Goal: Task Accomplishment & Management: Use online tool/utility

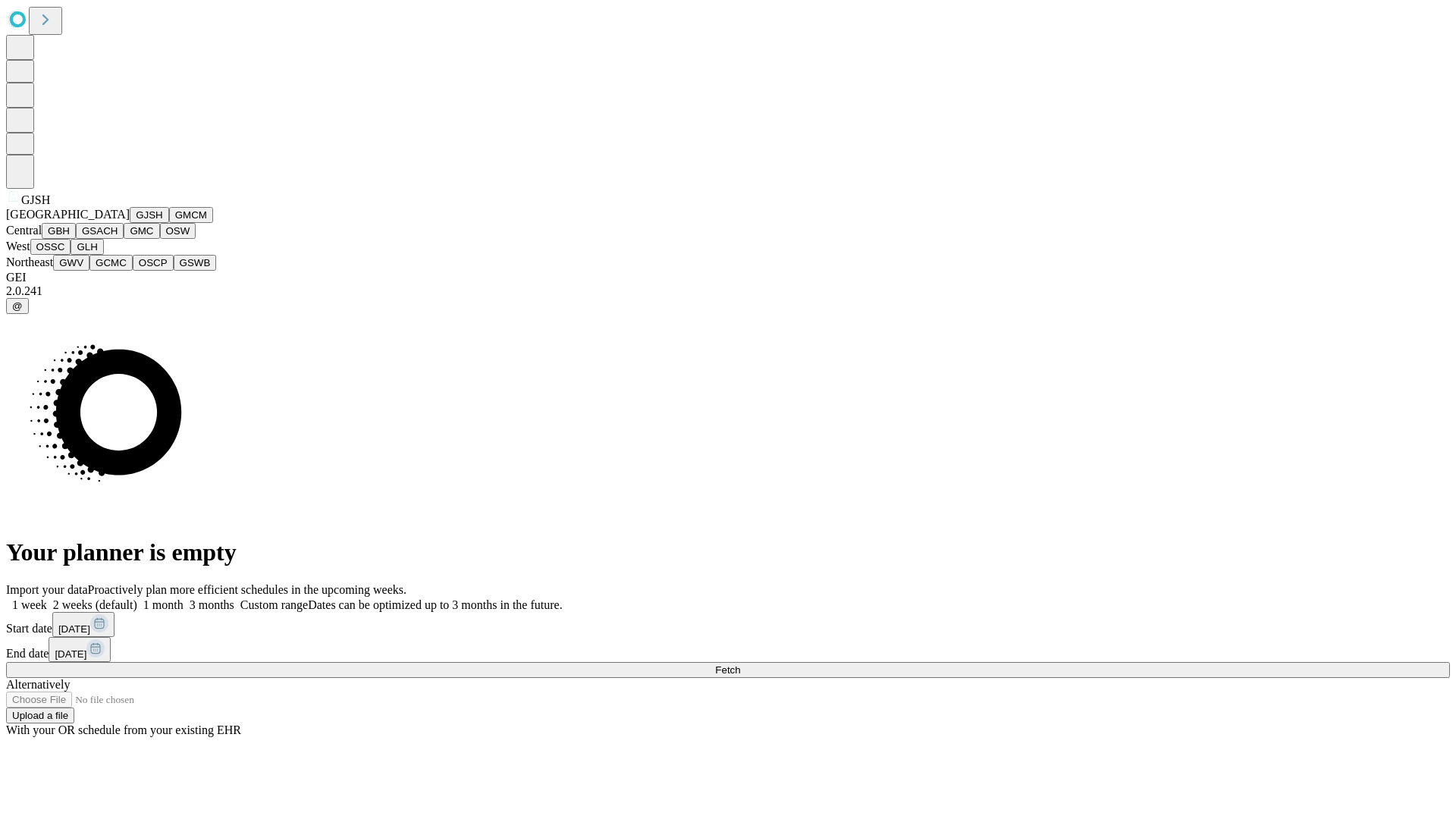
click at [129, 223] on button "GJSH" at bounding box center [148, 215] width 39 height 16
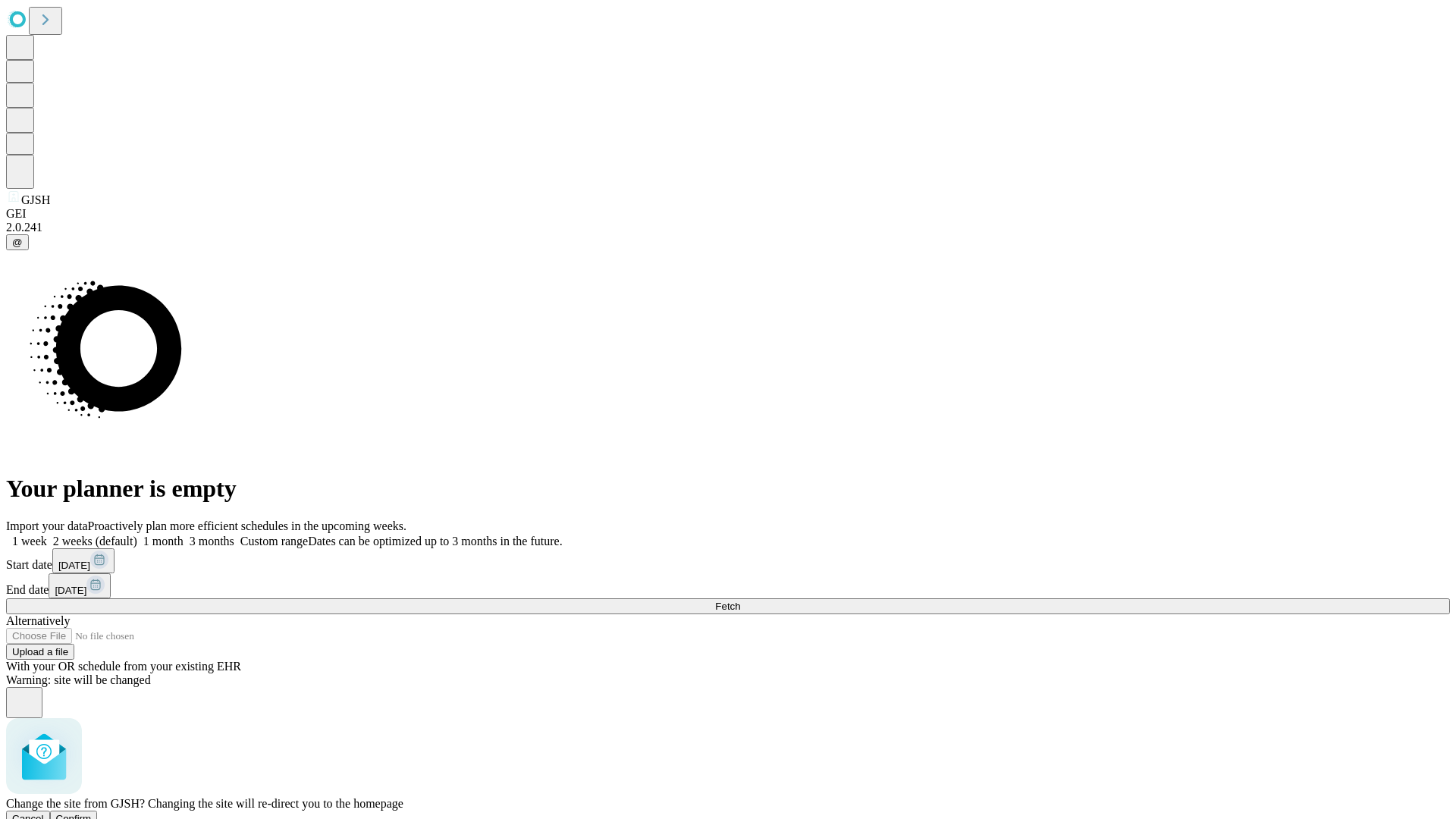
click at [92, 813] on span "Confirm" at bounding box center [74, 818] width 36 height 11
click at [137, 534] on label "2 weeks (default)" at bounding box center [92, 541] width 90 height 13
click at [740, 600] on span "Fetch" at bounding box center [727, 606] width 25 height 11
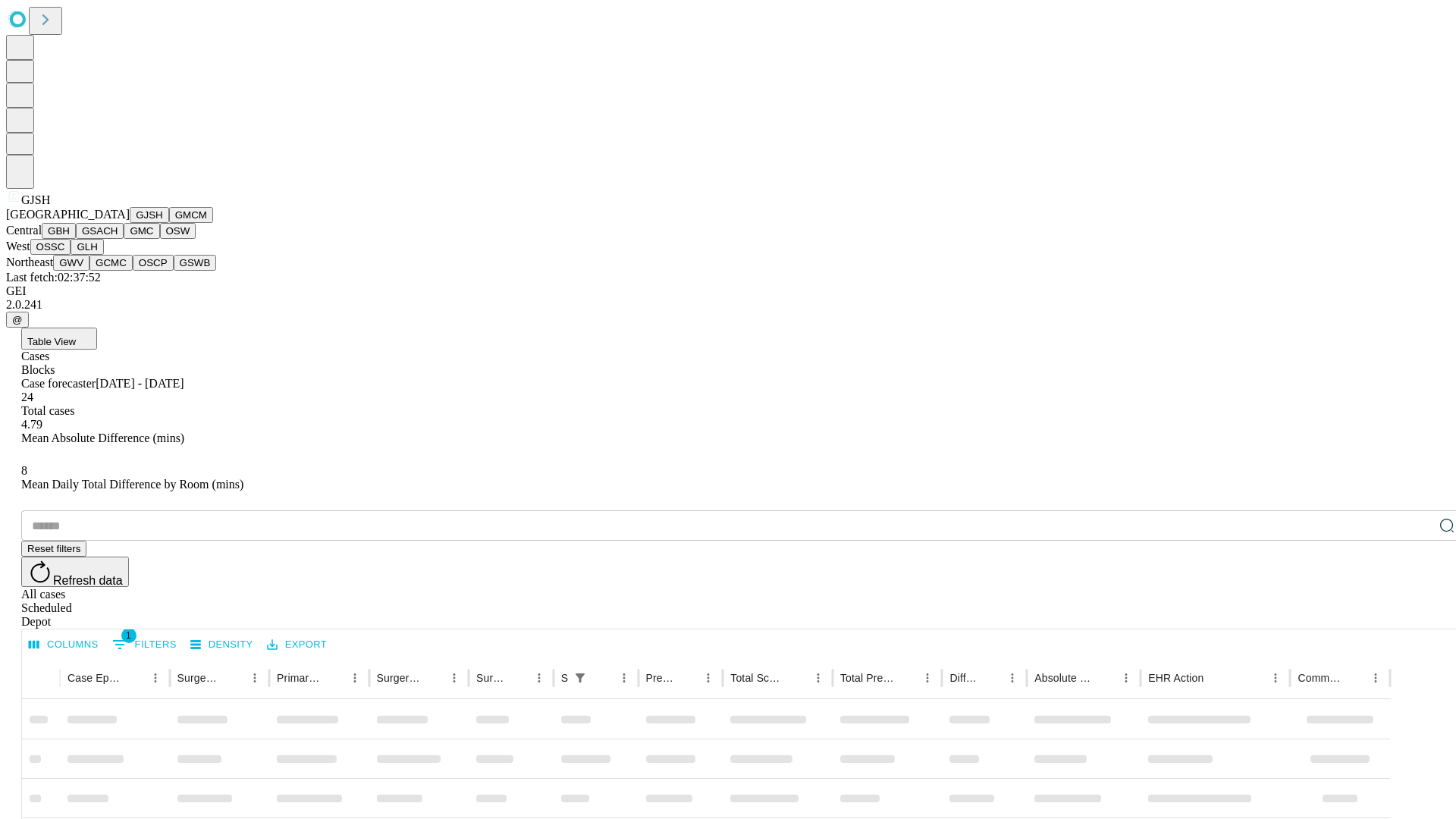
click at [169, 223] on button "GMCM" at bounding box center [191, 215] width 44 height 16
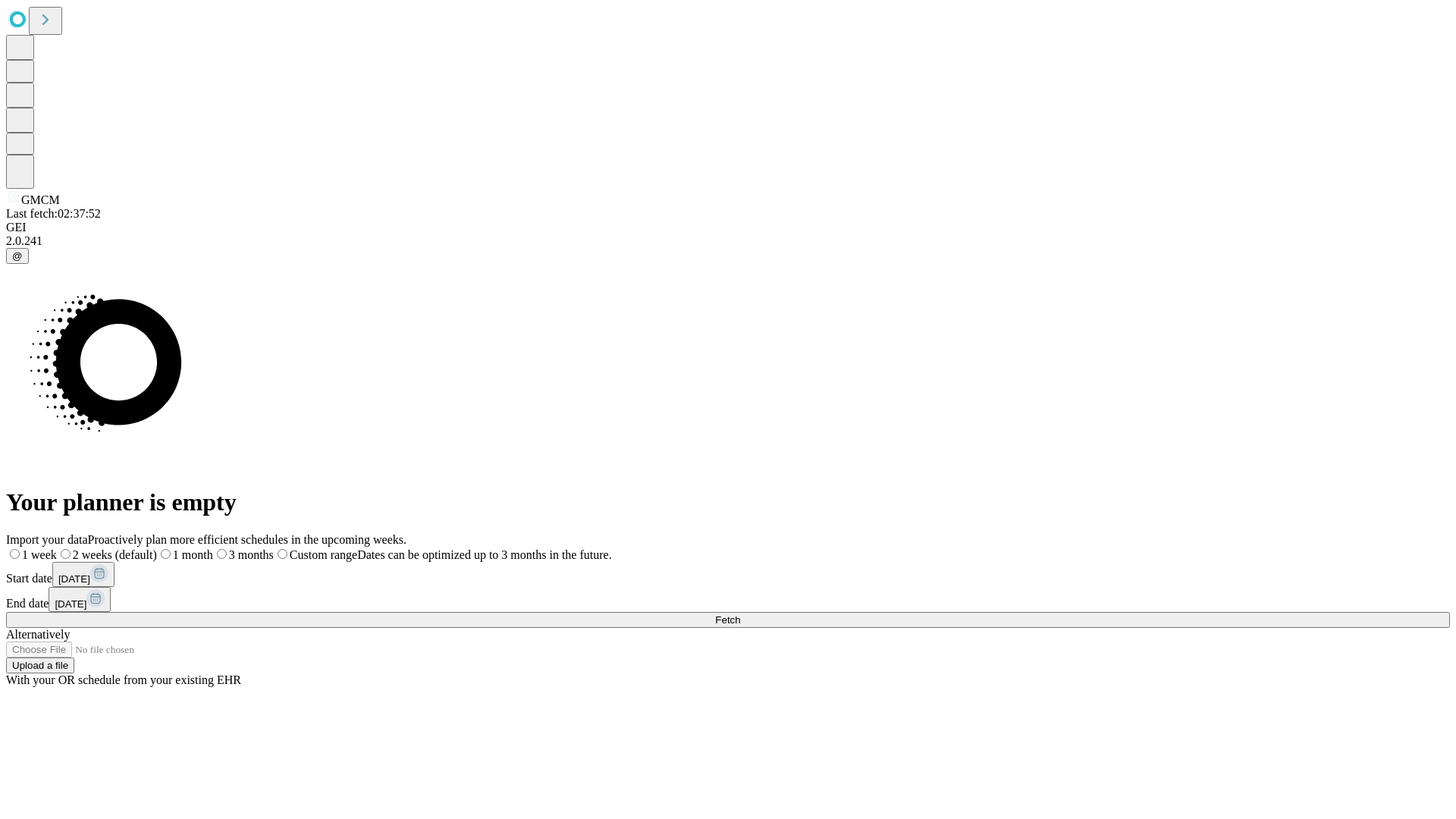
click at [157, 548] on label "2 weeks (default)" at bounding box center [107, 554] width 100 height 13
click at [740, 614] on span "Fetch" at bounding box center [727, 619] width 25 height 11
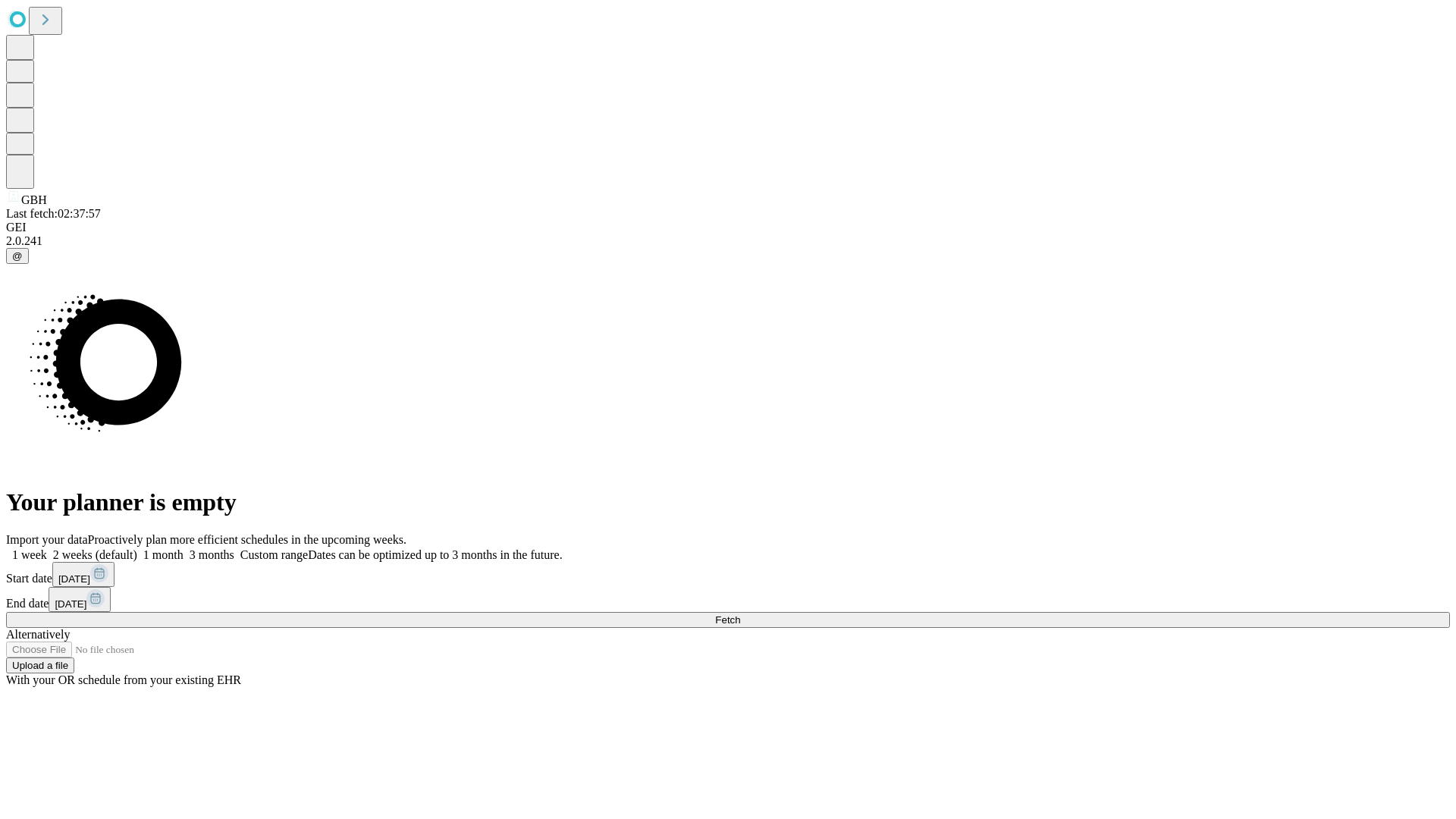
click at [137, 548] on label "2 weeks (default)" at bounding box center [92, 554] width 90 height 13
click at [740, 614] on span "Fetch" at bounding box center [727, 619] width 25 height 11
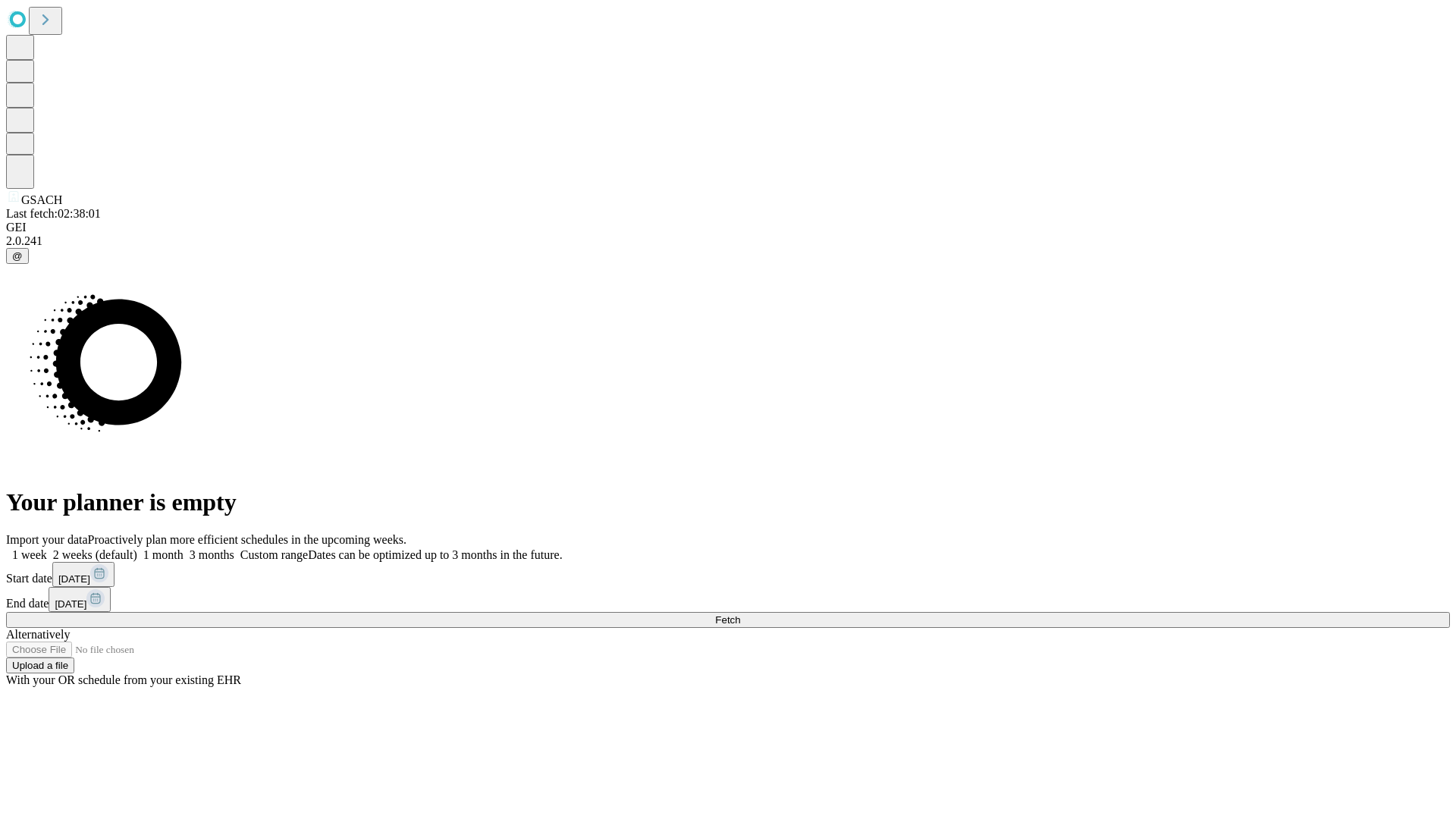
click at [740, 614] on span "Fetch" at bounding box center [727, 619] width 25 height 11
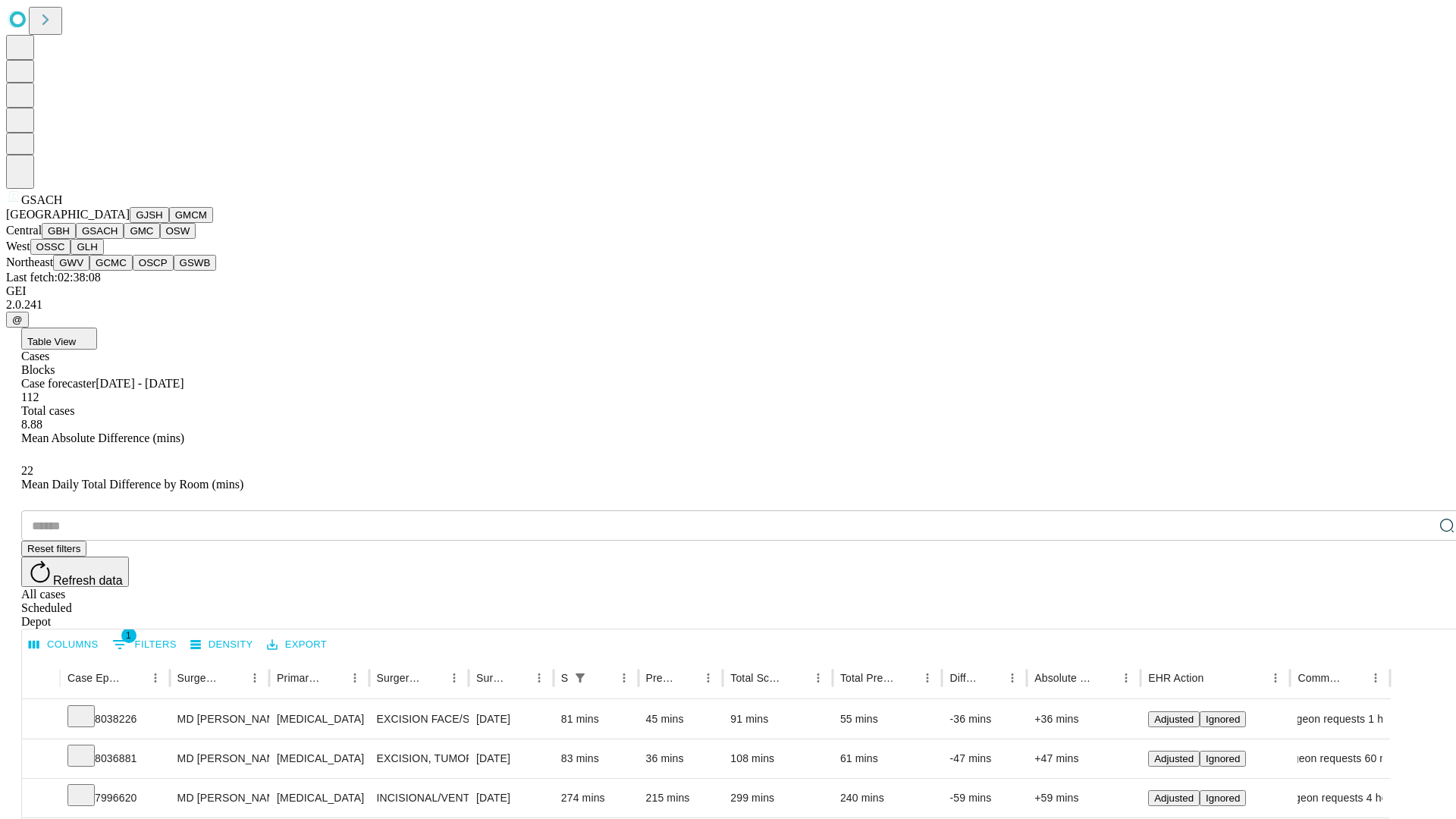
click at [123, 239] on button "GMC" at bounding box center [141, 231] width 36 height 16
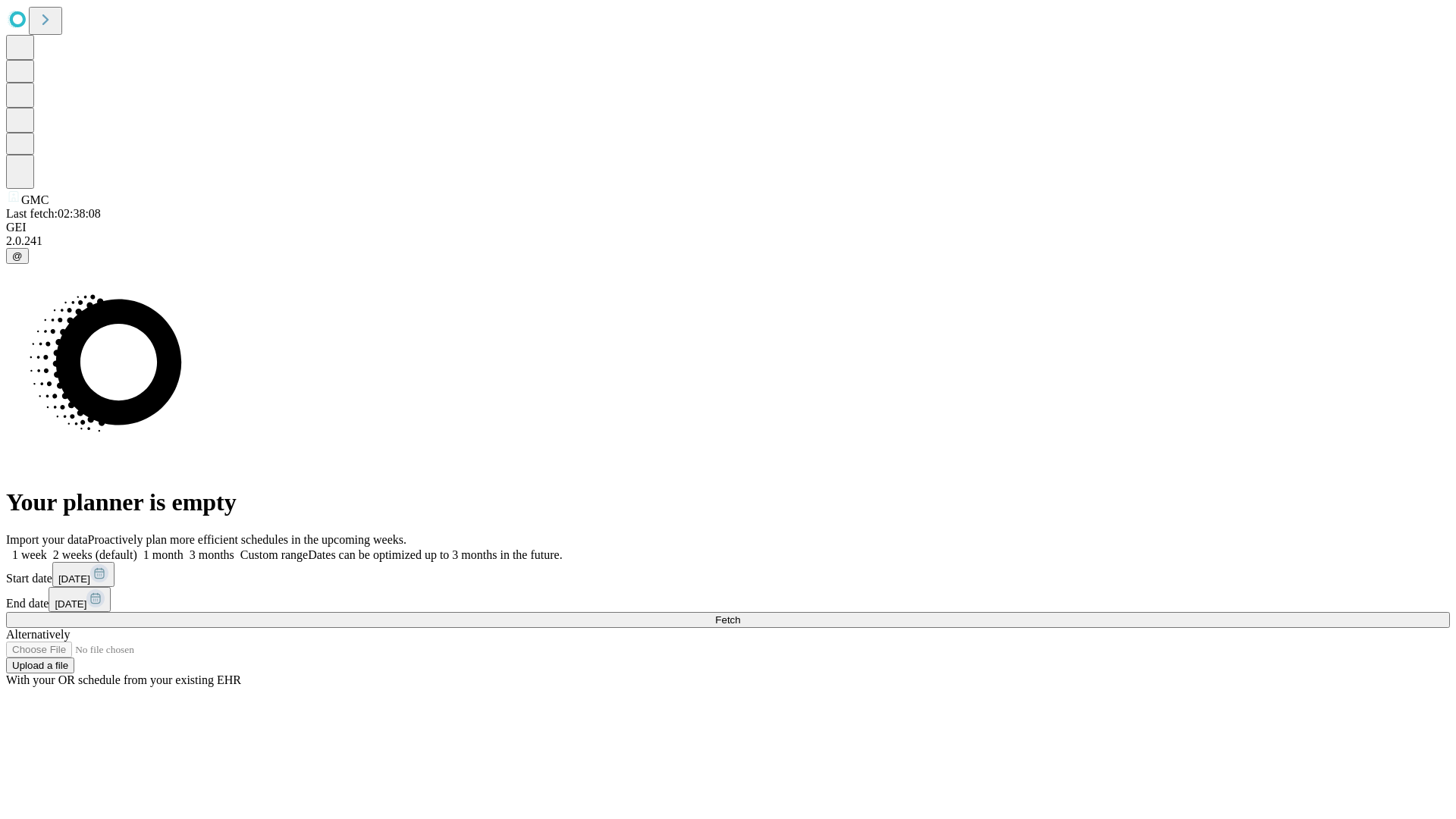
click at [137, 548] on label "2 weeks (default)" at bounding box center [92, 554] width 90 height 13
click at [740, 614] on span "Fetch" at bounding box center [727, 619] width 25 height 11
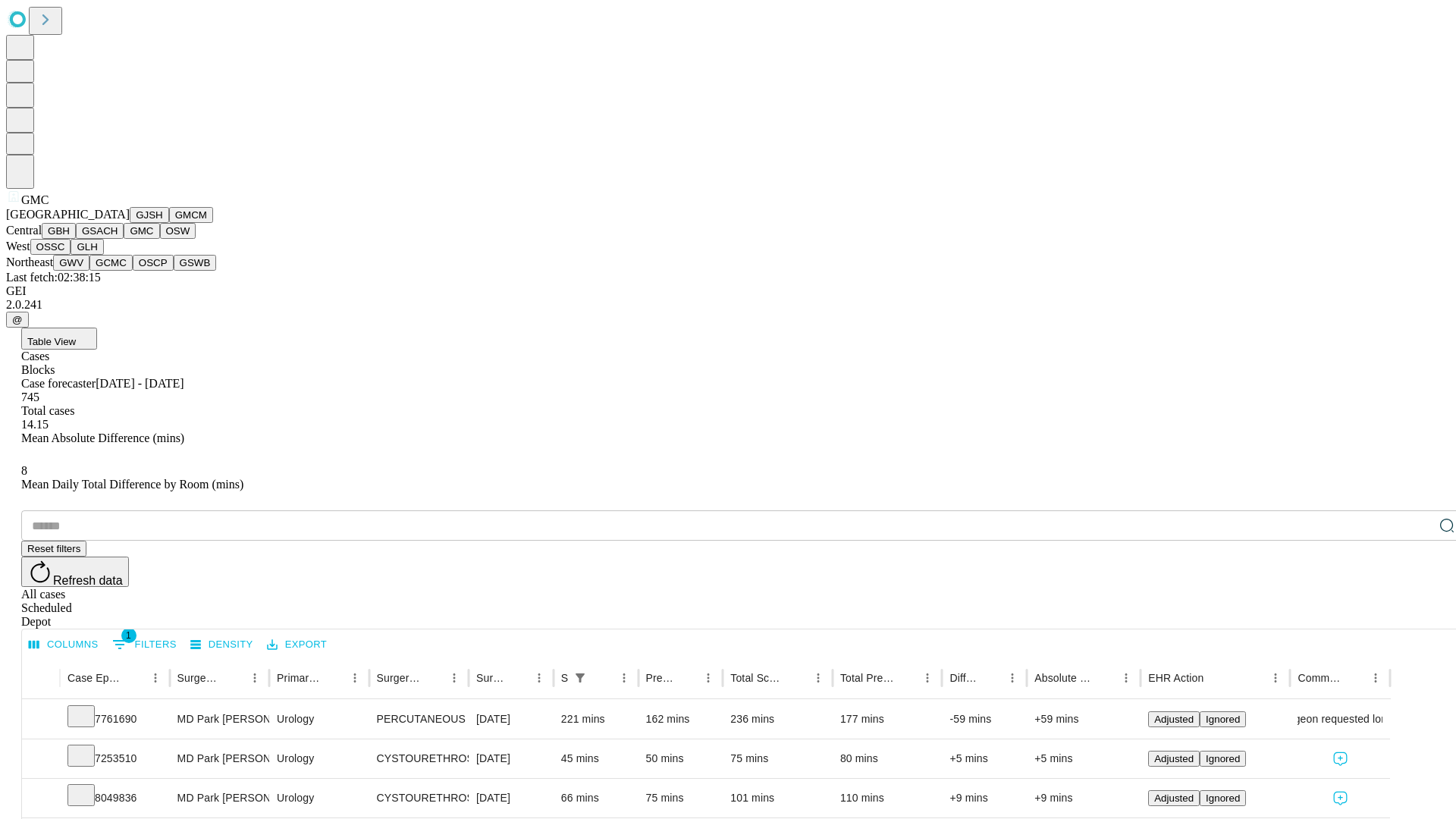
click at [160, 239] on button "OSW" at bounding box center [178, 231] width 36 height 16
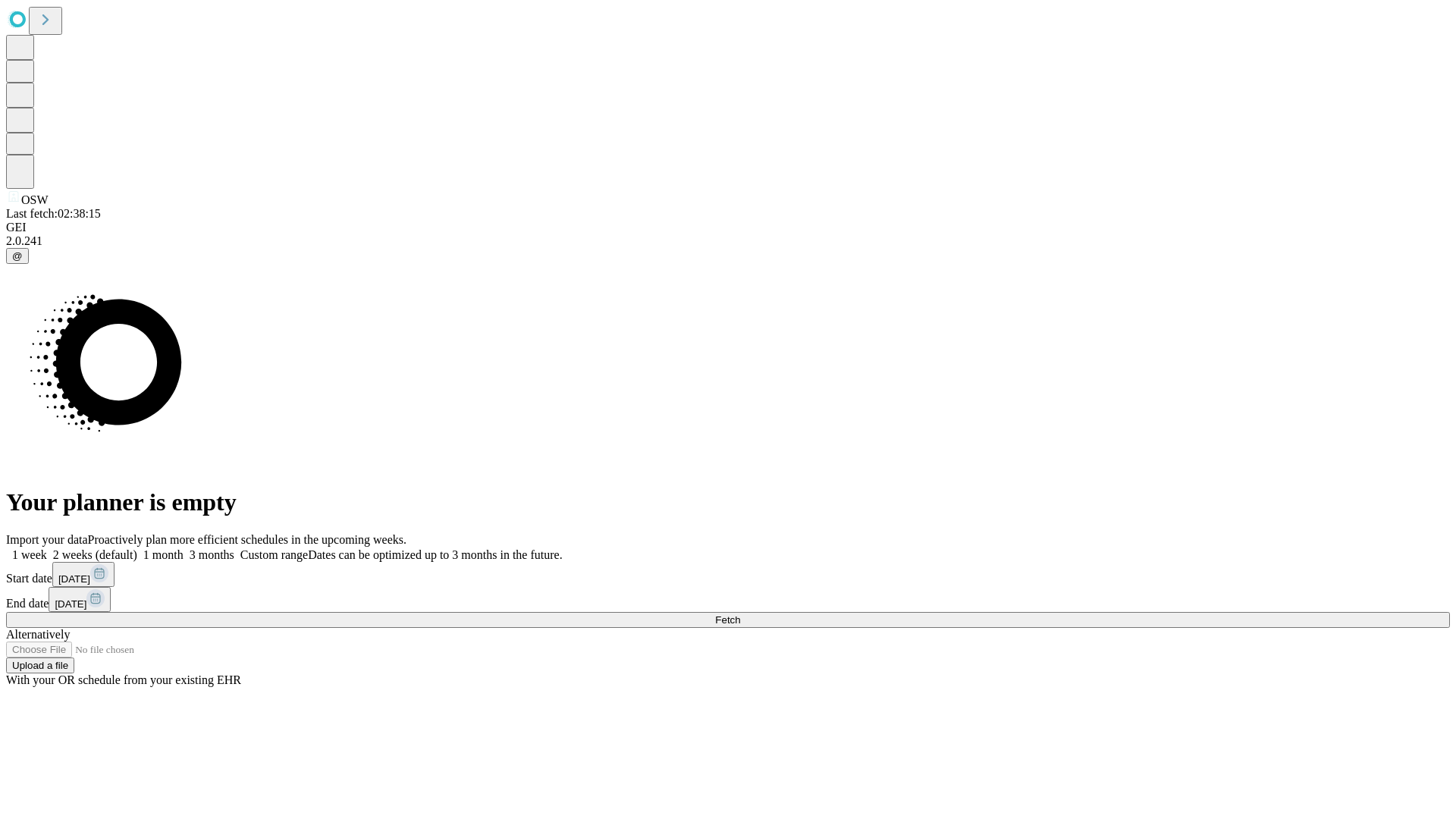
click at [137, 548] on label "2 weeks (default)" at bounding box center [92, 554] width 90 height 13
click at [740, 614] on span "Fetch" at bounding box center [727, 619] width 25 height 11
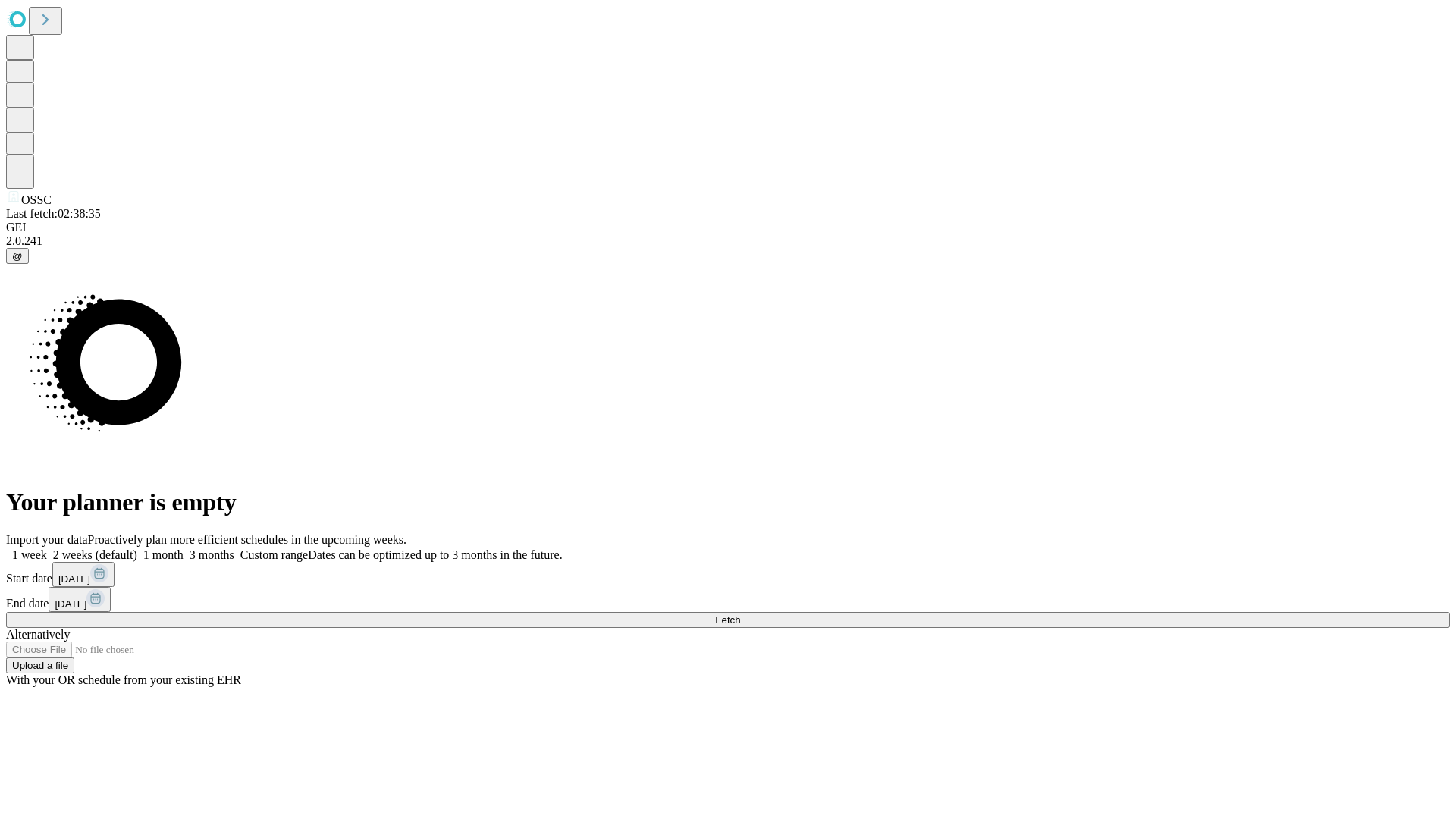
click at [740, 614] on span "Fetch" at bounding box center [727, 619] width 25 height 11
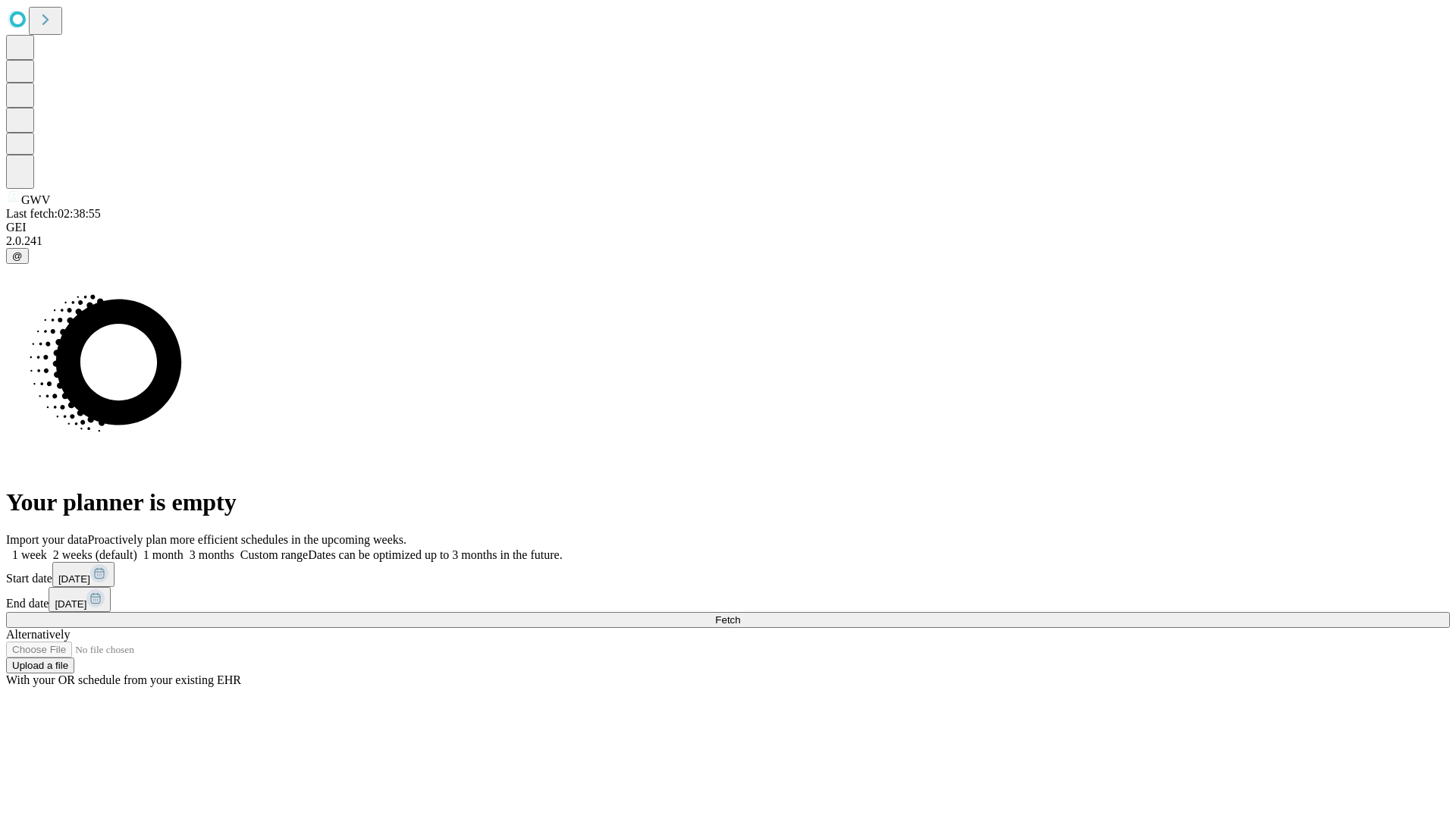
click at [137, 548] on label "2 weeks (default)" at bounding box center [92, 554] width 90 height 13
click at [740, 614] on span "Fetch" at bounding box center [727, 619] width 25 height 11
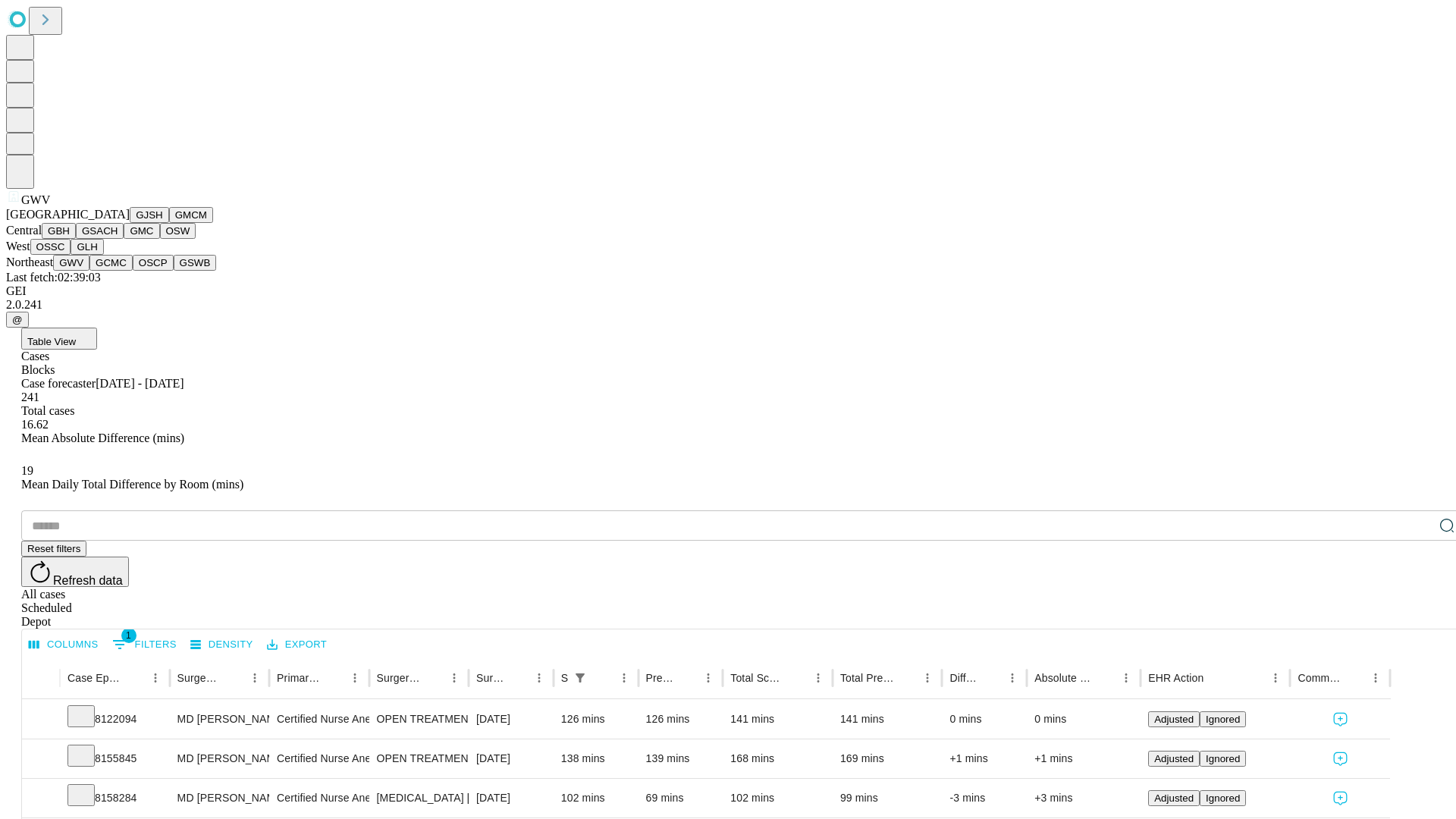
click at [117, 271] on button "GCMC" at bounding box center [111, 263] width 43 height 16
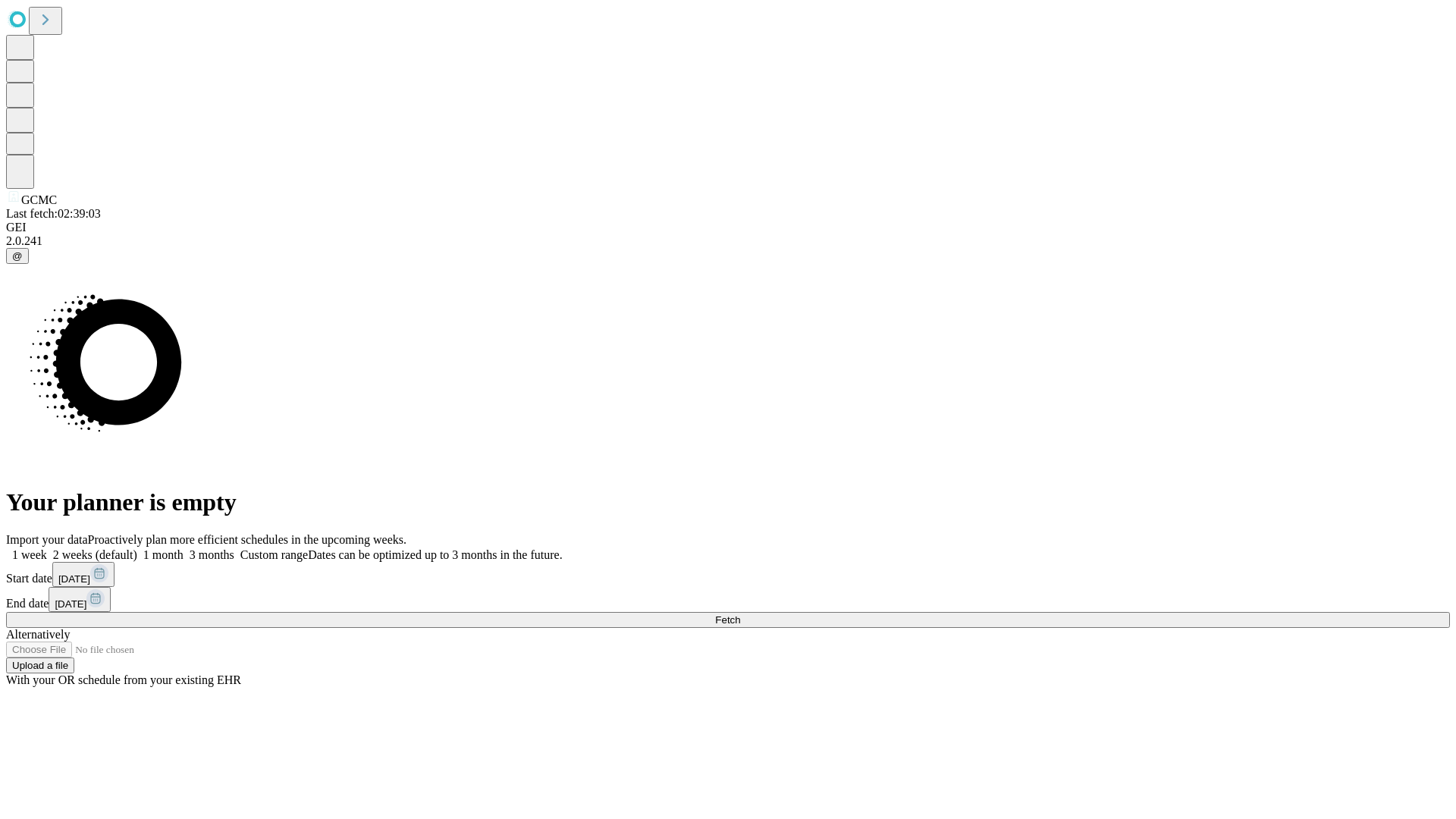
click at [740, 614] on span "Fetch" at bounding box center [727, 619] width 25 height 11
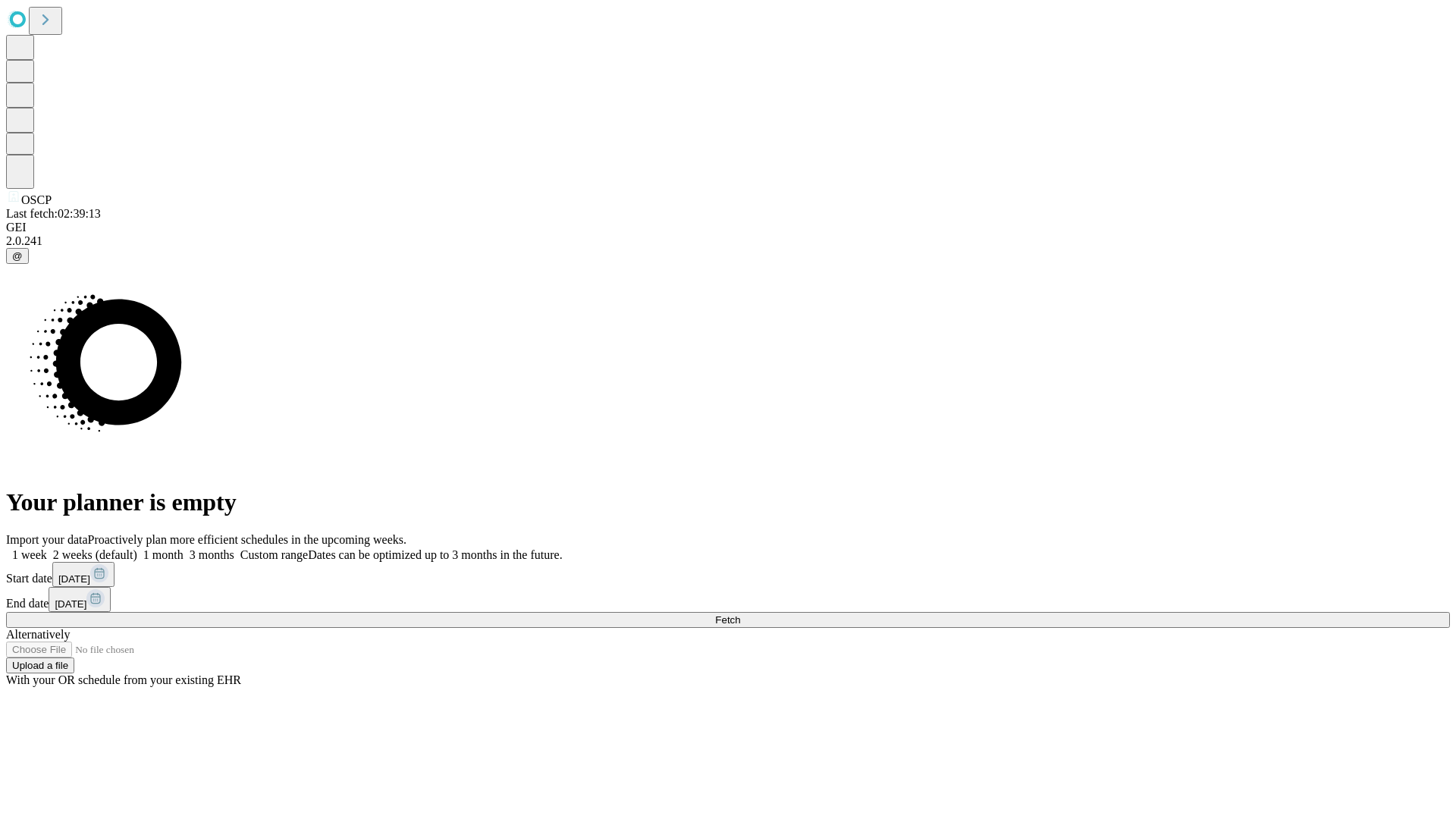
click at [740, 614] on span "Fetch" at bounding box center [727, 619] width 25 height 11
